Goal: Task Accomplishment & Management: Manage account settings

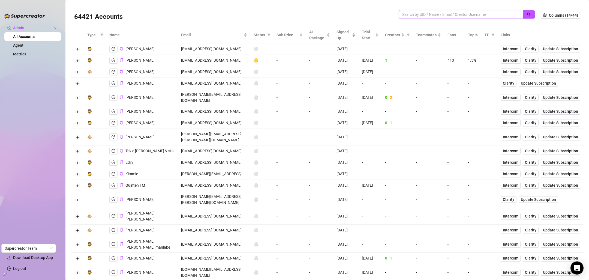
click at [477, 16] on input "search" at bounding box center [458, 14] width 113 height 6
paste input "magiarosavideos"
type input "magiarosavideos"
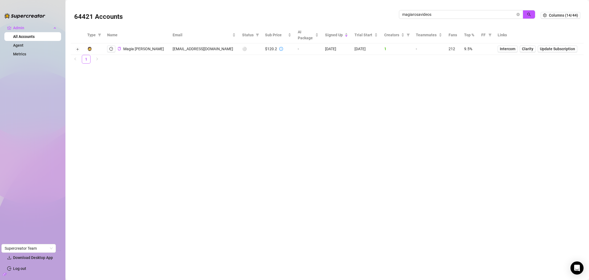
click at [117, 48] on div "Magia [PERSON_NAME]" at bounding box center [135, 49] width 57 height 7
click at [119, 48] on icon "copy" at bounding box center [120, 49] width 4 height 4
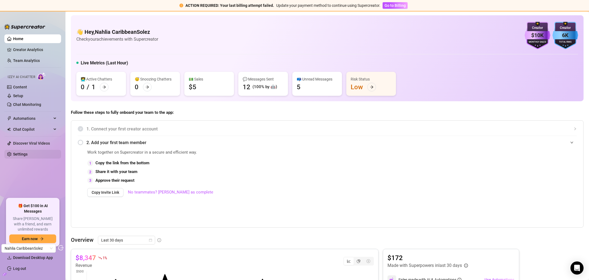
click at [28, 156] on link "Settings" at bounding box center [20, 154] width 14 height 4
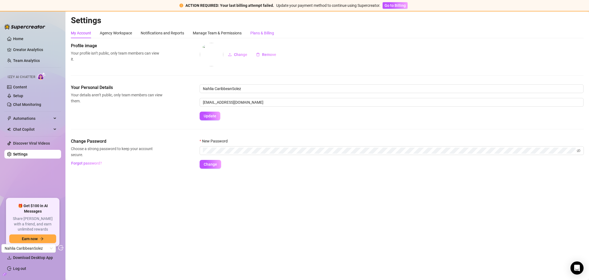
click at [258, 33] on div "Plans & Billing" at bounding box center [262, 33] width 24 height 6
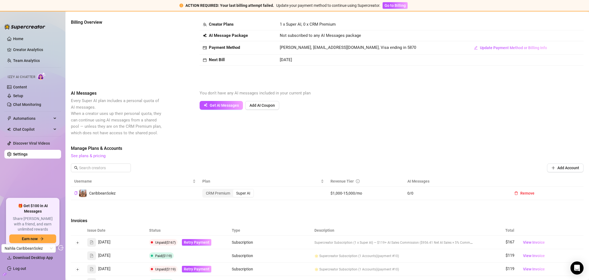
scroll to position [77, 0]
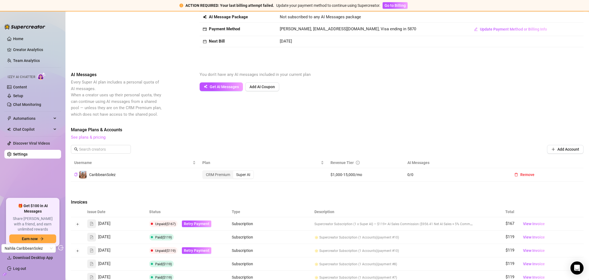
click at [94, 138] on link "See plans & pricing" at bounding box center [88, 137] width 35 height 5
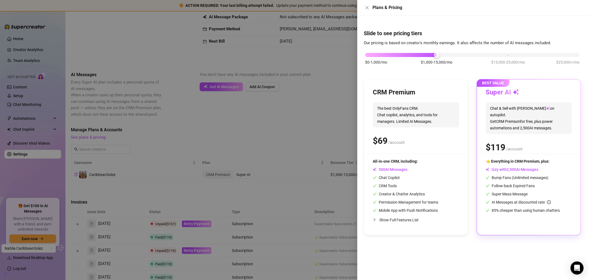
click at [316, 153] on div at bounding box center [294, 140] width 589 height 280
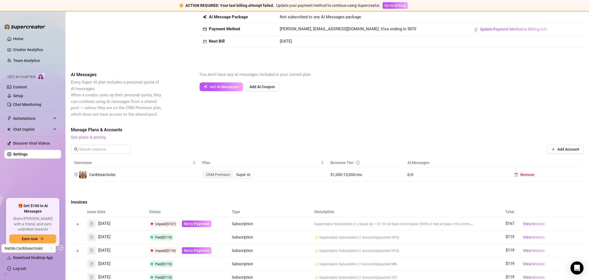
click at [98, 138] on link "See plans & pricing" at bounding box center [88, 137] width 35 height 5
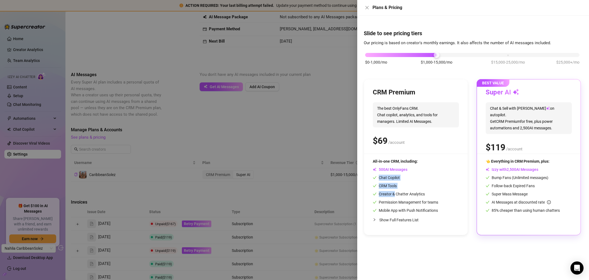
drag, startPoint x: 377, startPoint y: 178, endPoint x: 395, endPoint y: 195, distance: 23.9
click at [395, 195] on div "All-in-one CRM, including: AI Messages Chat Copilot CRM Tools Creator & Chatter…" at bounding box center [405, 185] width 65 height 55
click at [258, 143] on div at bounding box center [294, 140] width 589 height 280
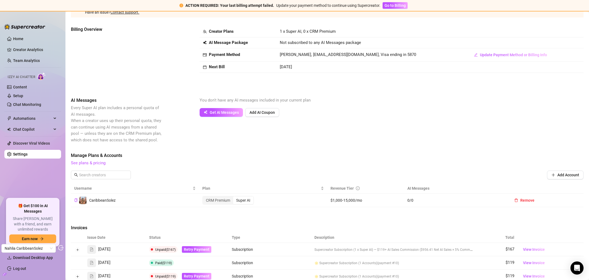
scroll to position [32, 0]
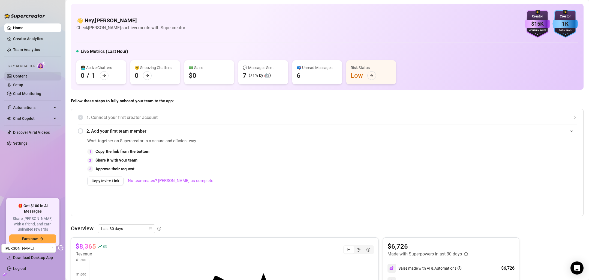
click at [25, 74] on link "Content" at bounding box center [20, 76] width 14 height 4
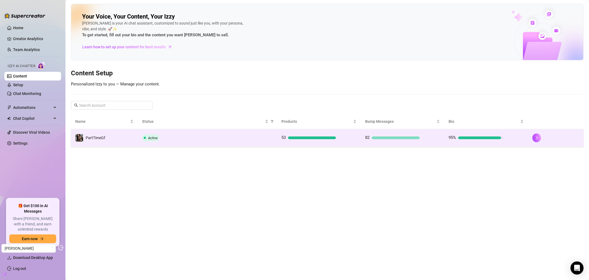
click at [232, 139] on div "Active" at bounding box center [207, 138] width 131 height 7
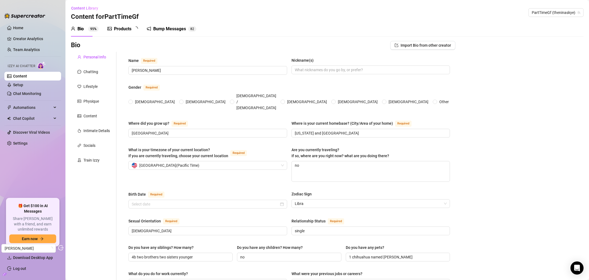
radio input "true"
checkbox input "true"
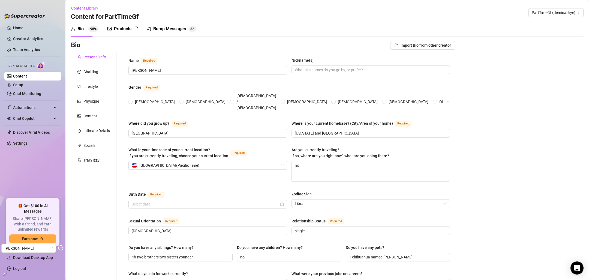
type input "October 19th, 1999"
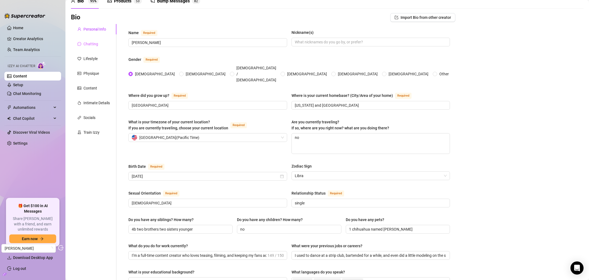
scroll to position [27, 0]
click at [85, 44] on div "Chatting" at bounding box center [90, 45] width 15 height 6
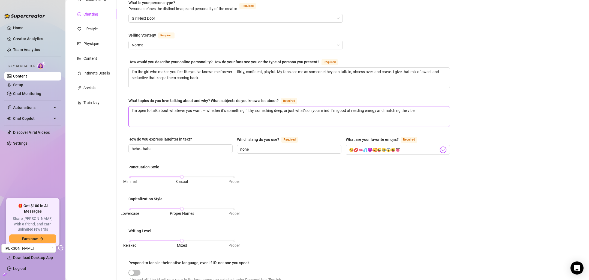
scroll to position [0, 0]
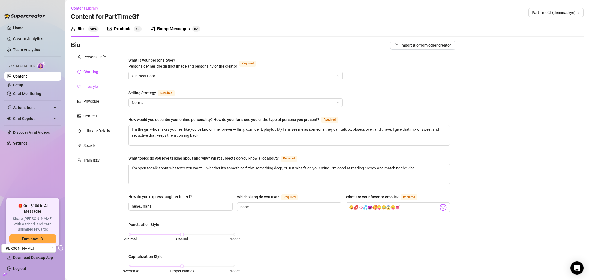
click at [90, 87] on div "Lifestyle" at bounding box center [90, 86] width 14 height 6
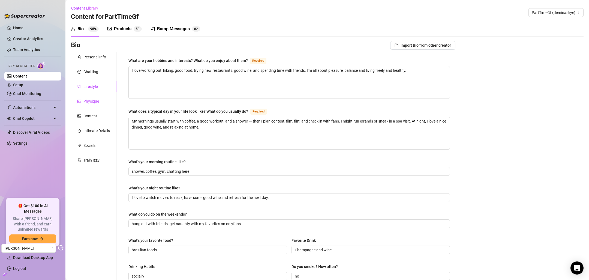
click at [90, 98] on div "Physique" at bounding box center [91, 101] width 16 height 6
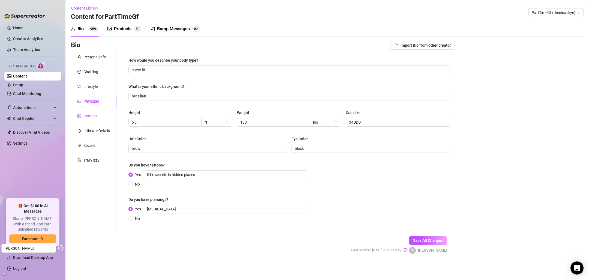
click at [92, 117] on div "Content" at bounding box center [90, 116] width 14 height 6
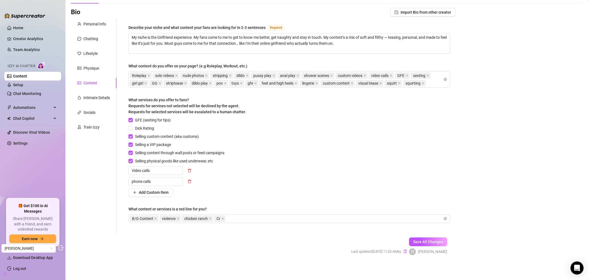
scroll to position [33, 0]
click at [102, 98] on div "Intimate Details" at bounding box center [96, 97] width 26 height 6
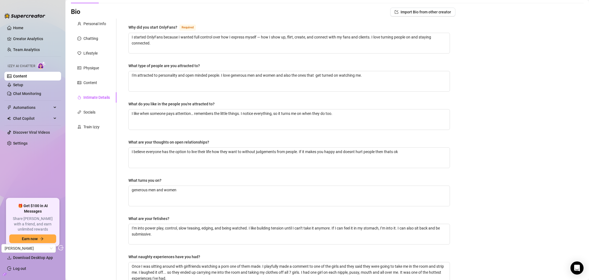
click at [102, 88] on div "Personal Info Chatting Lifestyle Physique Content Intimate Details Socials Trai…" at bounding box center [94, 156] width 46 height 274
click at [97, 85] on div "Content" at bounding box center [94, 82] width 46 height 10
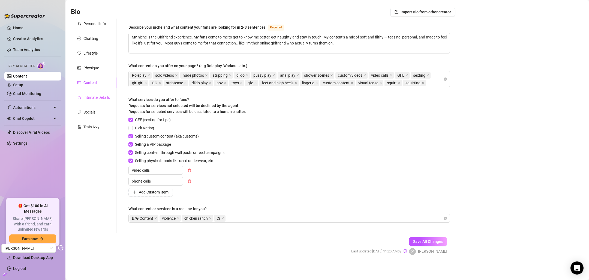
click at [99, 101] on div "Intimate Details" at bounding box center [94, 97] width 46 height 10
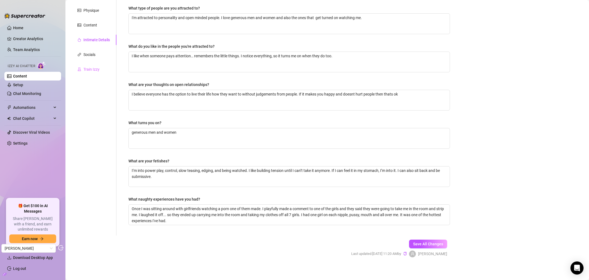
scroll to position [0, 0]
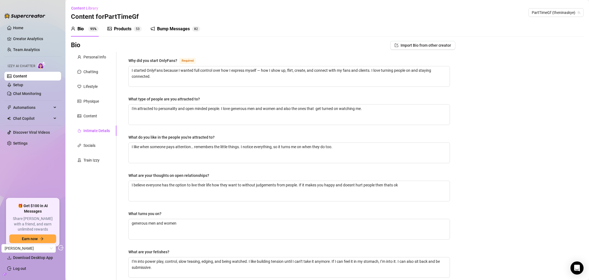
click at [118, 34] on div "Products 5 3" at bounding box center [124, 28] width 34 height 15
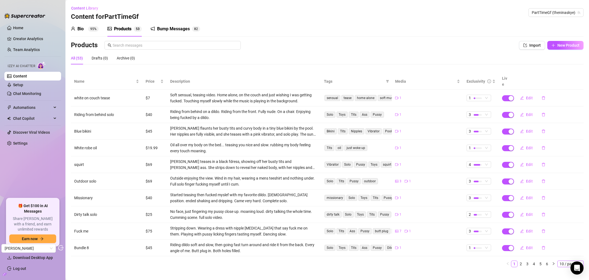
click at [568, 261] on span "10 / page" at bounding box center [571, 264] width 22 height 6
click at [566, 251] on div "100 / page" at bounding box center [571, 254] width 18 height 6
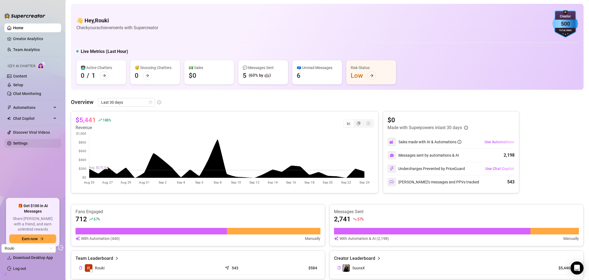
click at [20, 145] on link "Settings" at bounding box center [20, 143] width 14 height 4
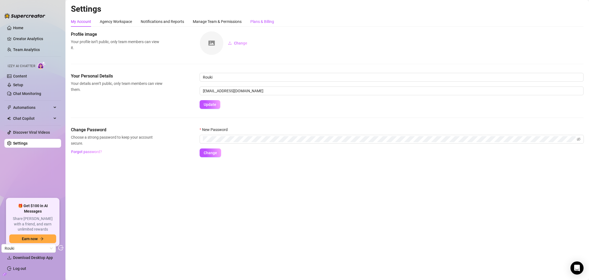
click at [259, 24] on div "Plans & Billing" at bounding box center [262, 22] width 24 height 6
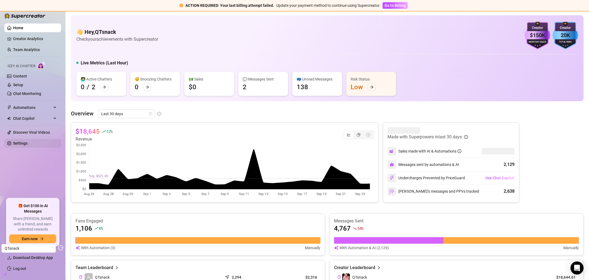
click at [18, 141] on link "Settings" at bounding box center [20, 143] width 14 height 4
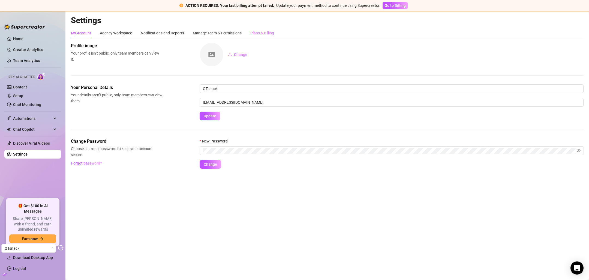
click at [267, 36] on div "Plans & Billing" at bounding box center [262, 33] width 24 height 10
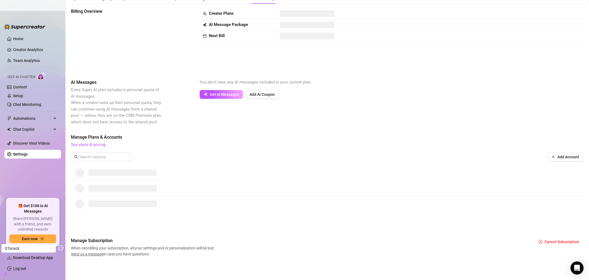
scroll to position [23, 0]
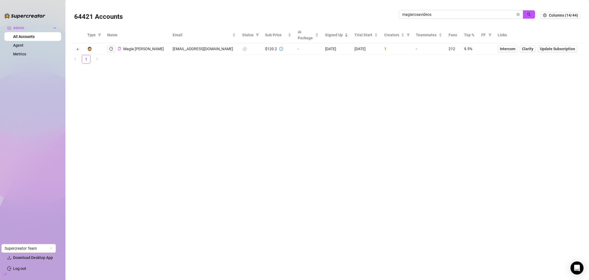
click at [450, 12] on input "magiarosavideos" at bounding box center [458, 14] width 113 height 6
type input "[EMAIL_ADDRESS][DOMAIN_NAME]"
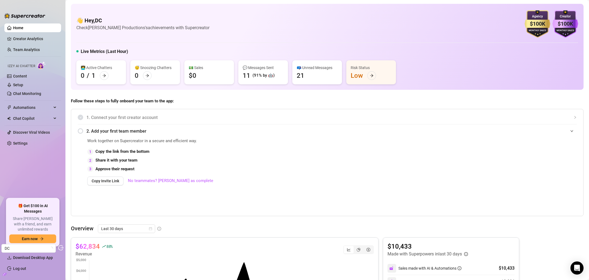
click at [27, 71] on div "Izzy AI Chatter" at bounding box center [32, 65] width 58 height 12
click at [25, 75] on link "Content" at bounding box center [20, 76] width 14 height 4
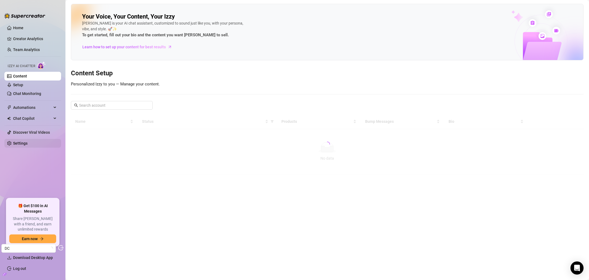
click at [28, 145] on link "Settings" at bounding box center [20, 143] width 14 height 4
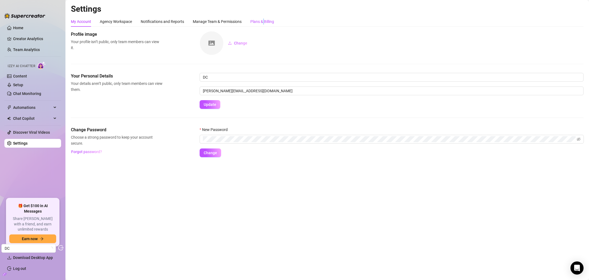
click at [265, 20] on div "Plans & Billing" at bounding box center [262, 22] width 24 height 6
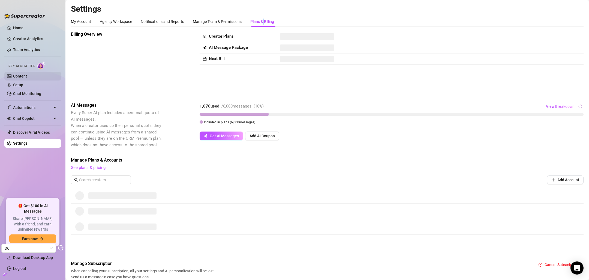
click at [17, 75] on link "Content" at bounding box center [20, 76] width 14 height 4
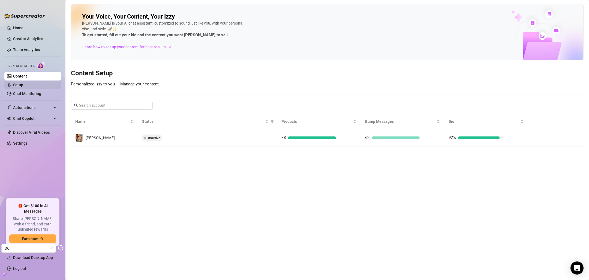
click at [23, 84] on link "Setup" at bounding box center [18, 85] width 10 height 4
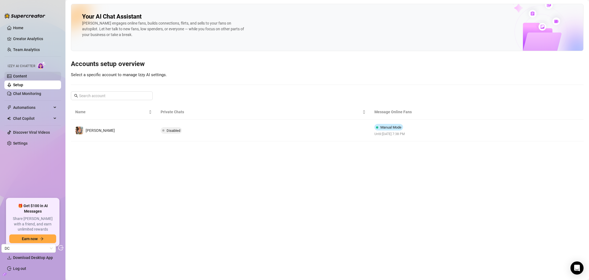
click at [27, 74] on link "Content" at bounding box center [20, 76] width 14 height 4
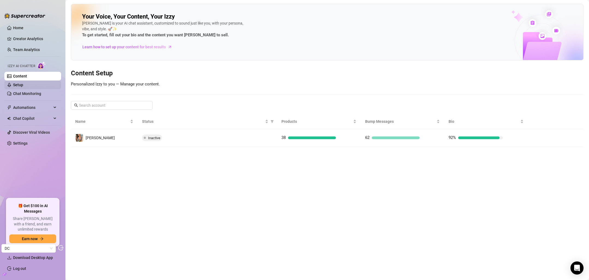
click at [23, 87] on link "Setup" at bounding box center [18, 85] width 10 height 4
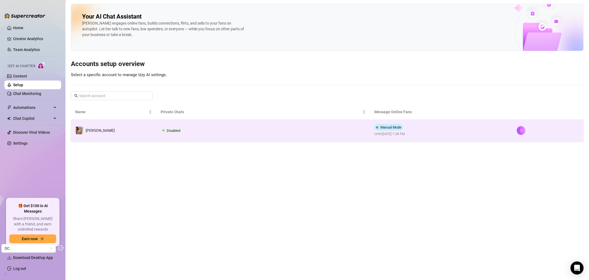
click at [220, 129] on td "Disabled" at bounding box center [263, 131] width 214 height 22
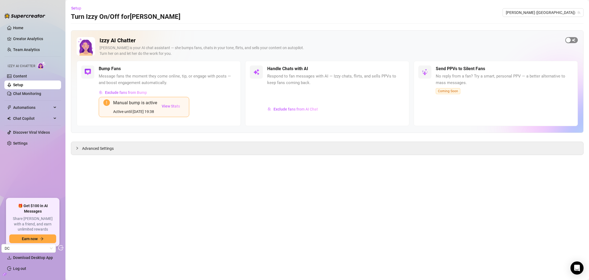
click at [577, 41] on span "button" at bounding box center [572, 40] width 13 height 6
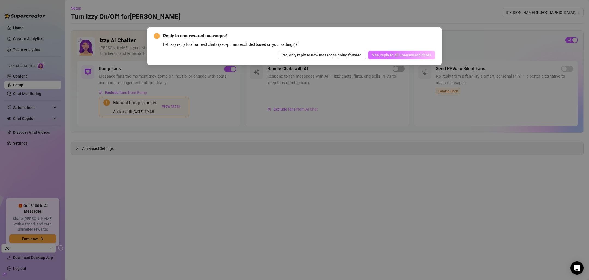
click at [389, 53] on span "Yes, reply to all unanswered chats" at bounding box center [401, 55] width 59 height 4
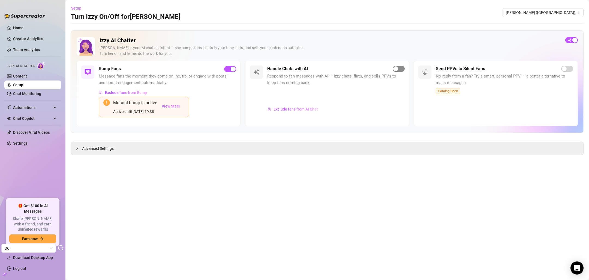
click at [397, 70] on div "button" at bounding box center [395, 68] width 5 height 5
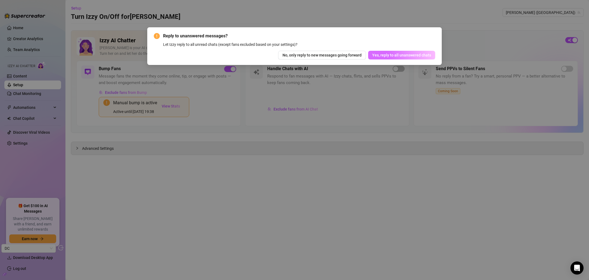
click at [388, 56] on span "Yes, reply to all unanswered chats" at bounding box center [401, 55] width 59 height 4
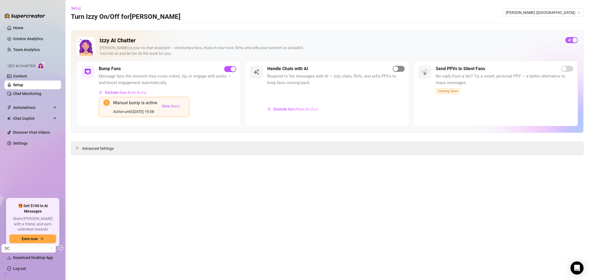
click at [402, 70] on span "button" at bounding box center [399, 69] width 12 height 6
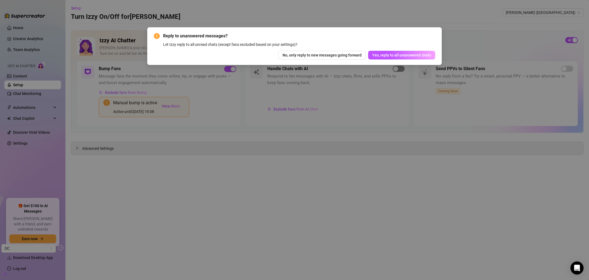
click at [368, 51] on button "Yes, reply to all unanswered chats" at bounding box center [401, 55] width 67 height 9
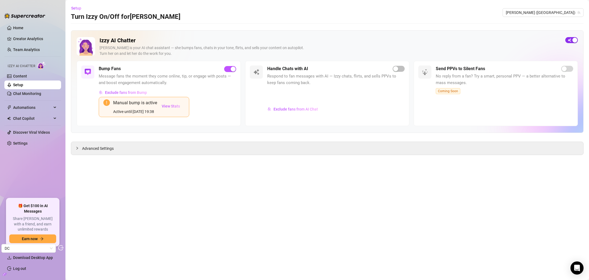
click at [573, 41] on div "button" at bounding box center [575, 40] width 5 height 5
